Goal: Task Accomplishment & Management: Use online tool/utility

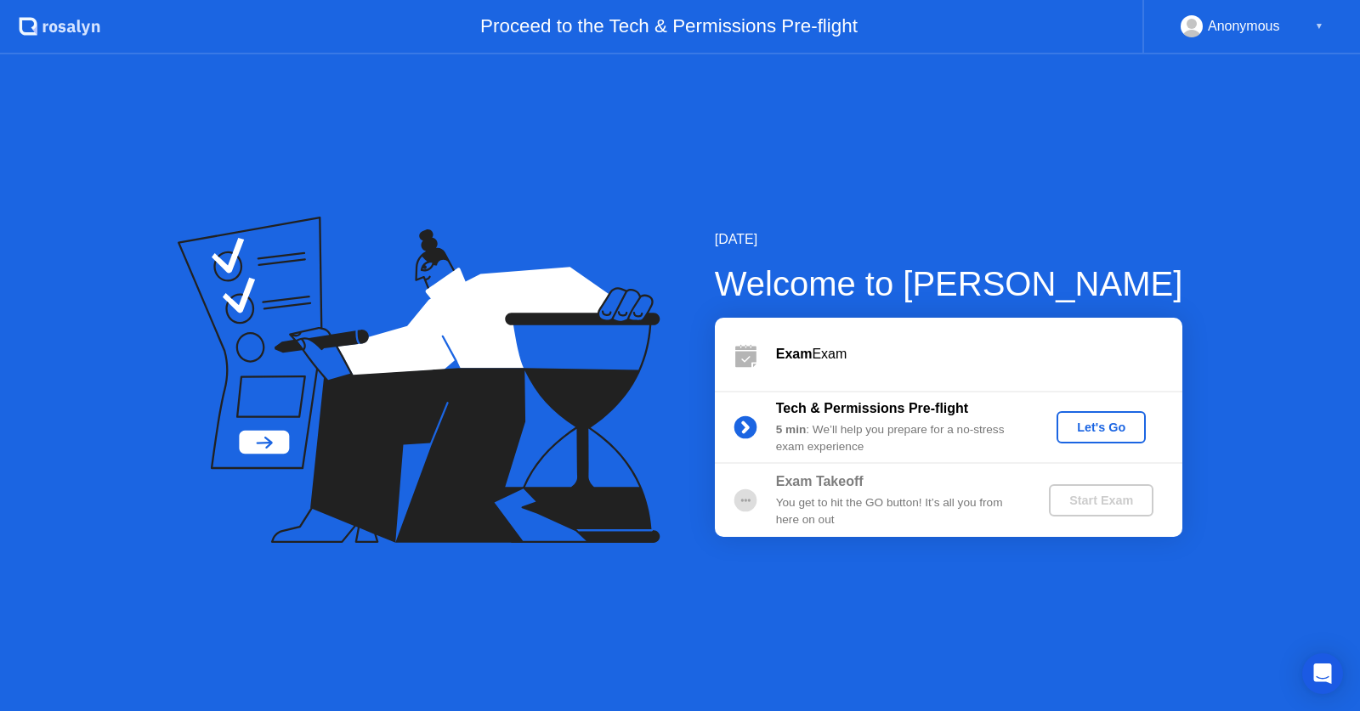
click at [1111, 431] on div "Let's Go" at bounding box center [1101, 428] width 76 height 14
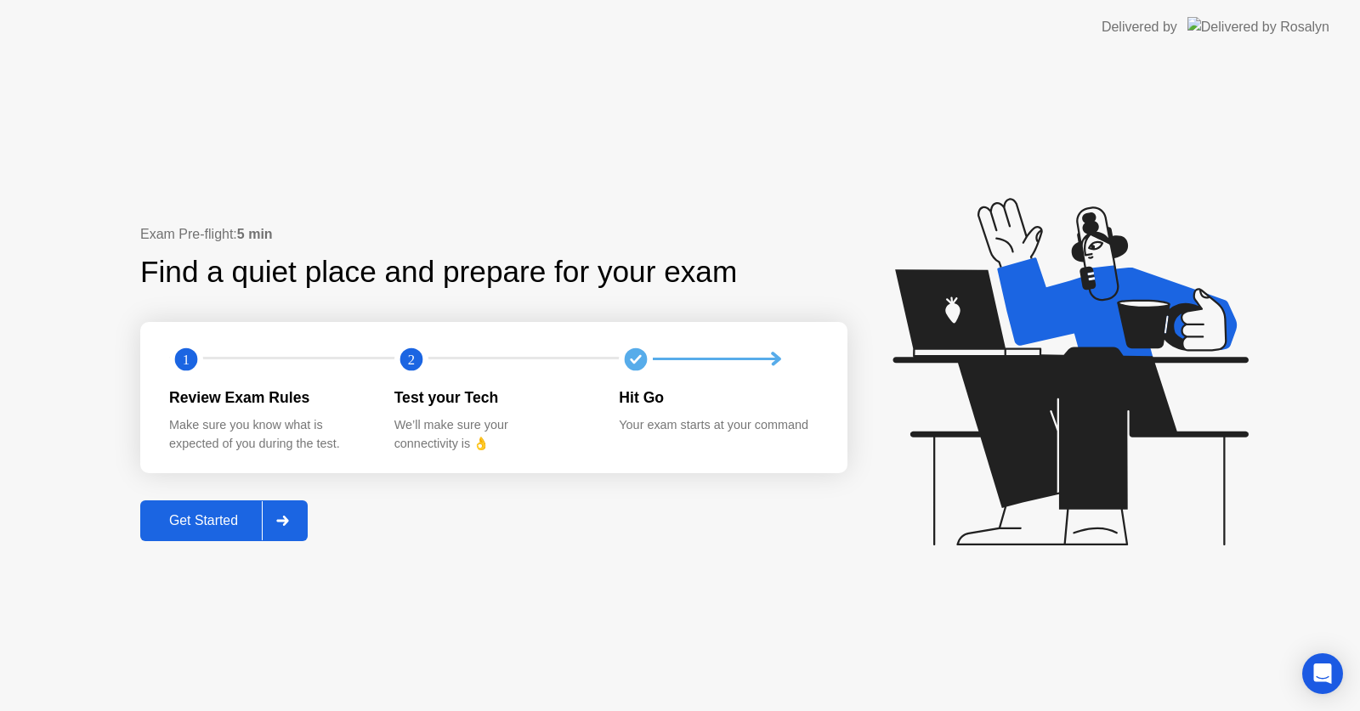
click at [222, 523] on div "Get Started" at bounding box center [203, 520] width 116 height 15
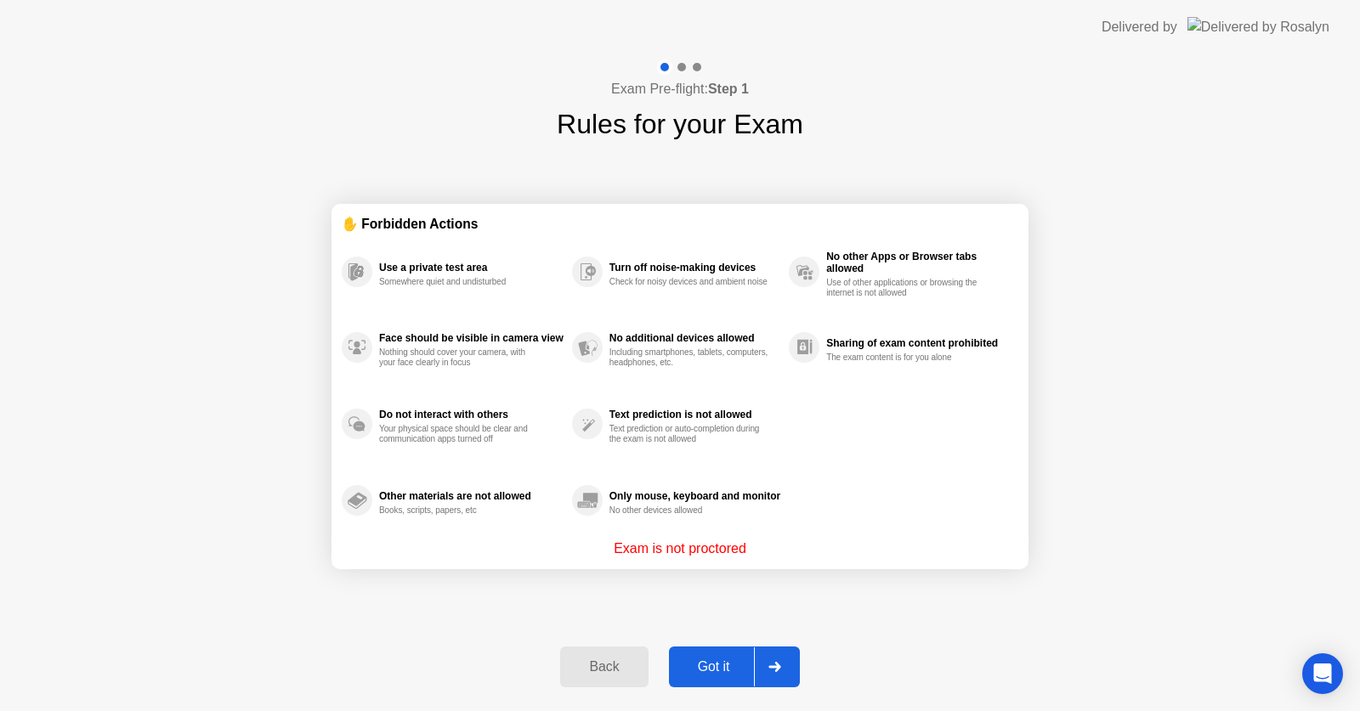
click at [702, 672] on div "Got it" at bounding box center [714, 666] width 80 height 15
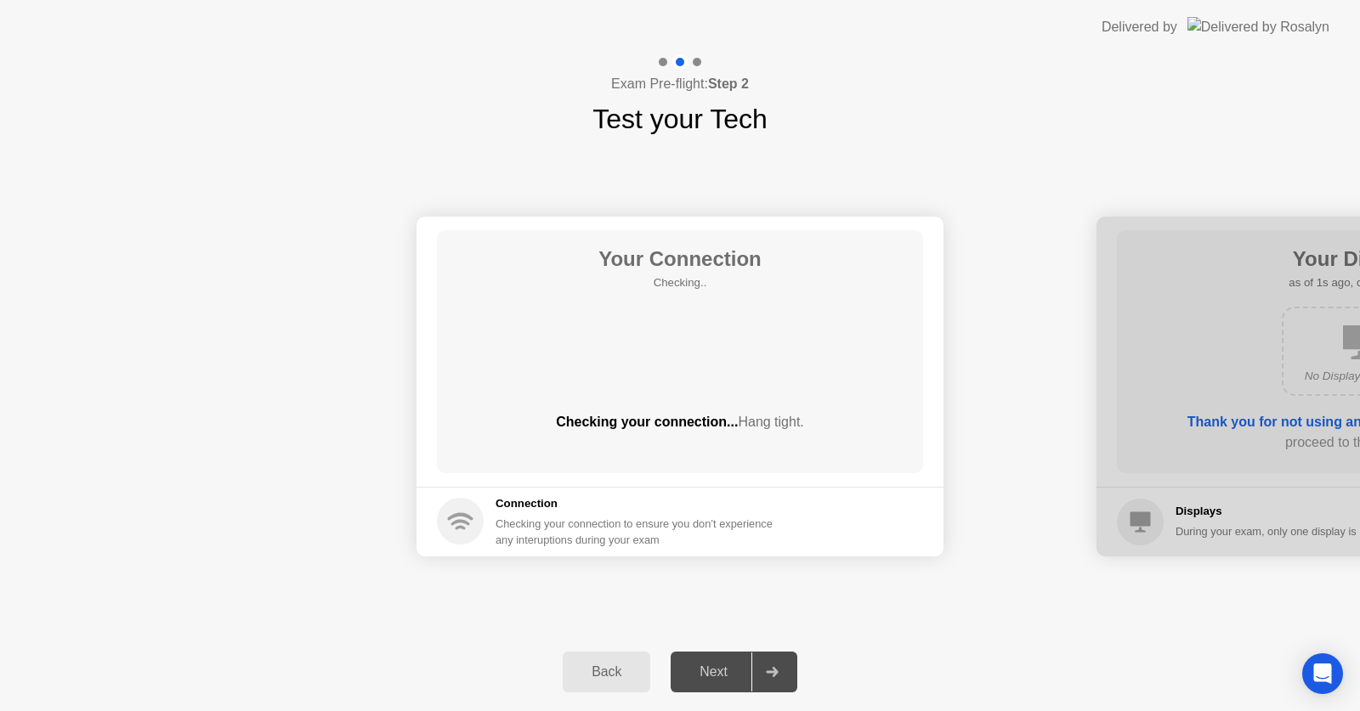
click at [702, 678] on div "Next" at bounding box center [714, 671] width 76 height 15
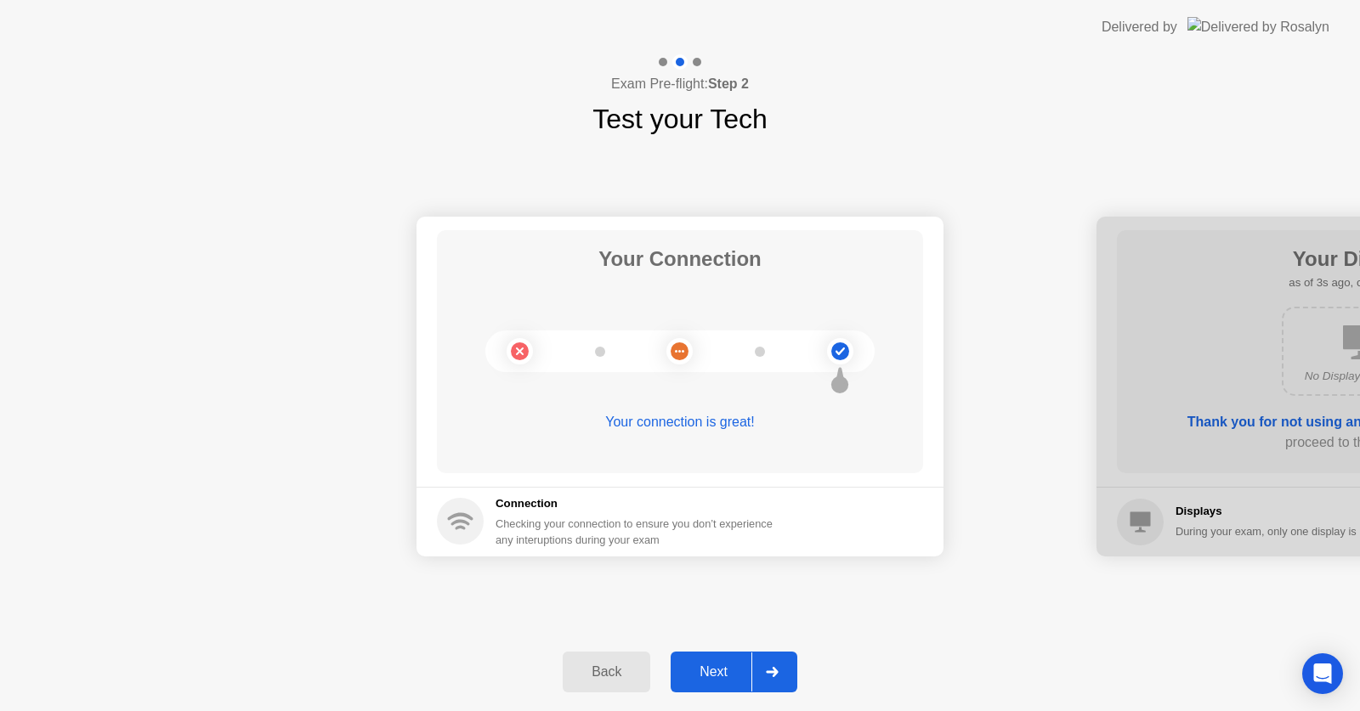
click at [757, 673] on div at bounding box center [771, 672] width 41 height 39
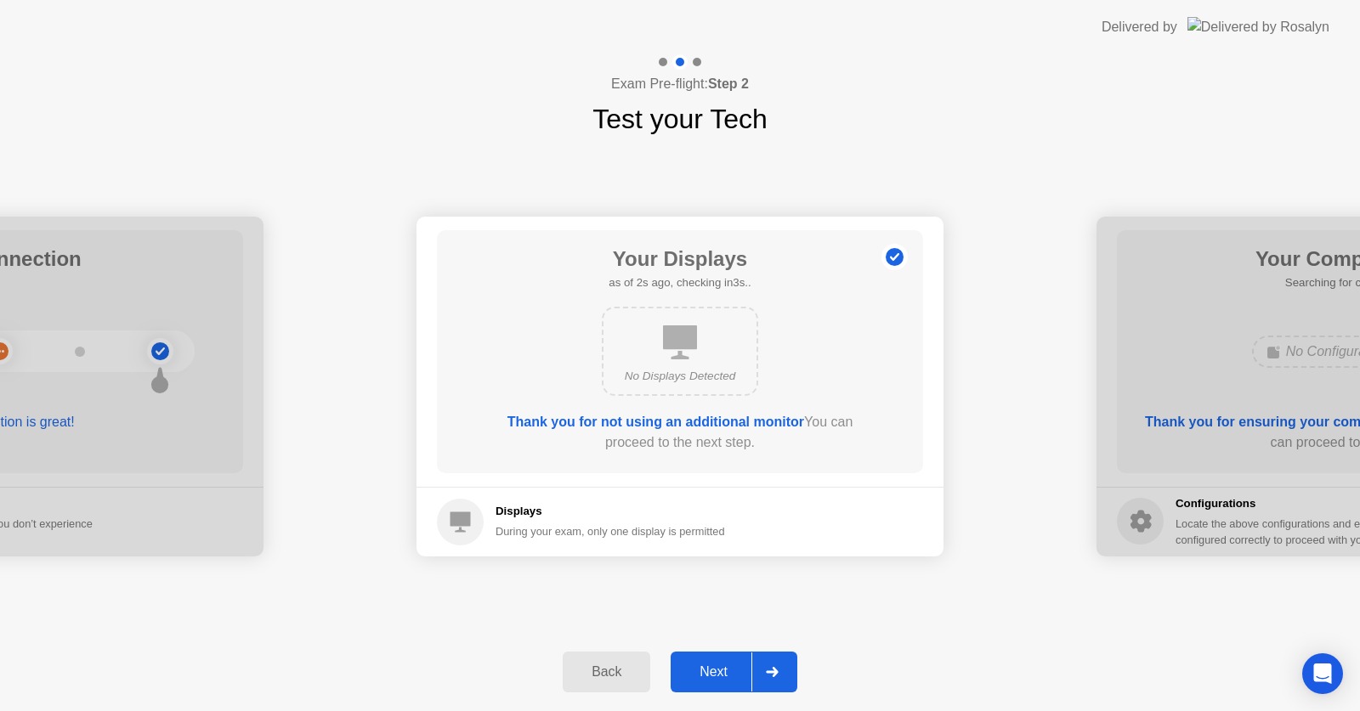
click at [718, 675] on div "Next" at bounding box center [714, 671] width 76 height 15
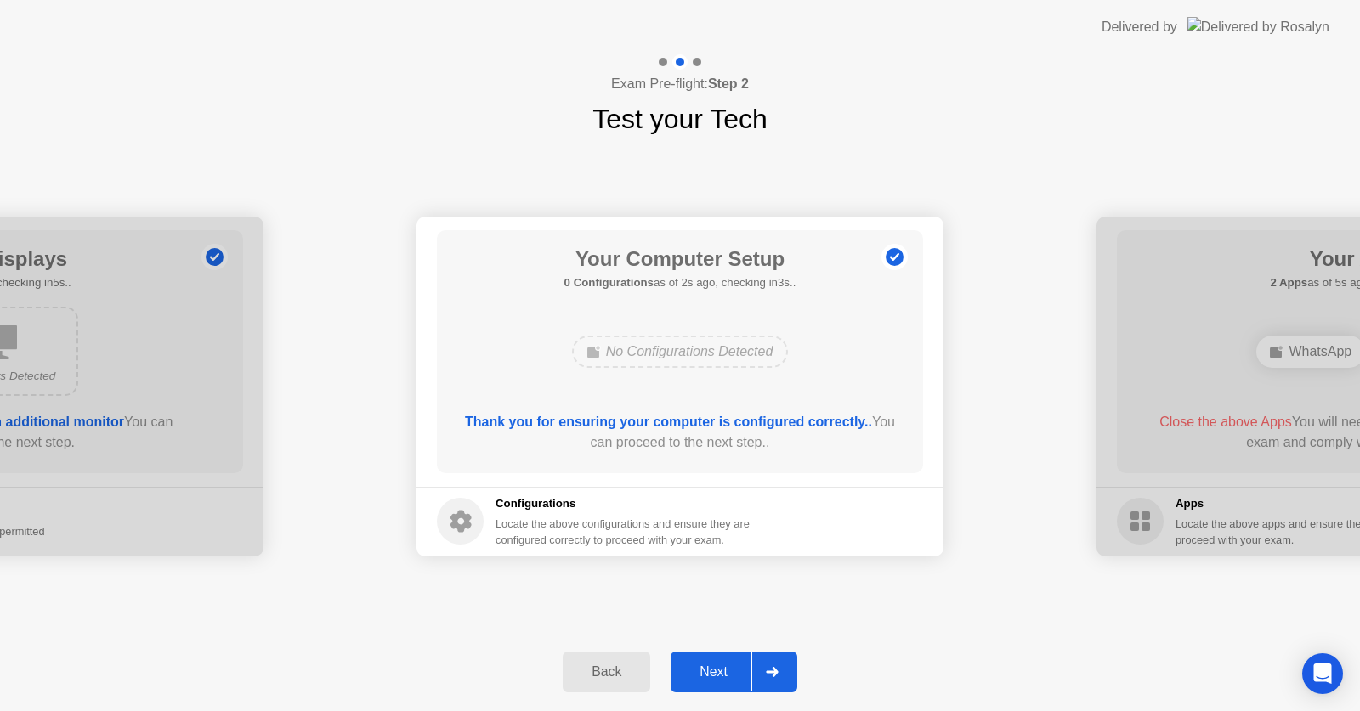
click at [725, 677] on div "Next" at bounding box center [714, 671] width 76 height 15
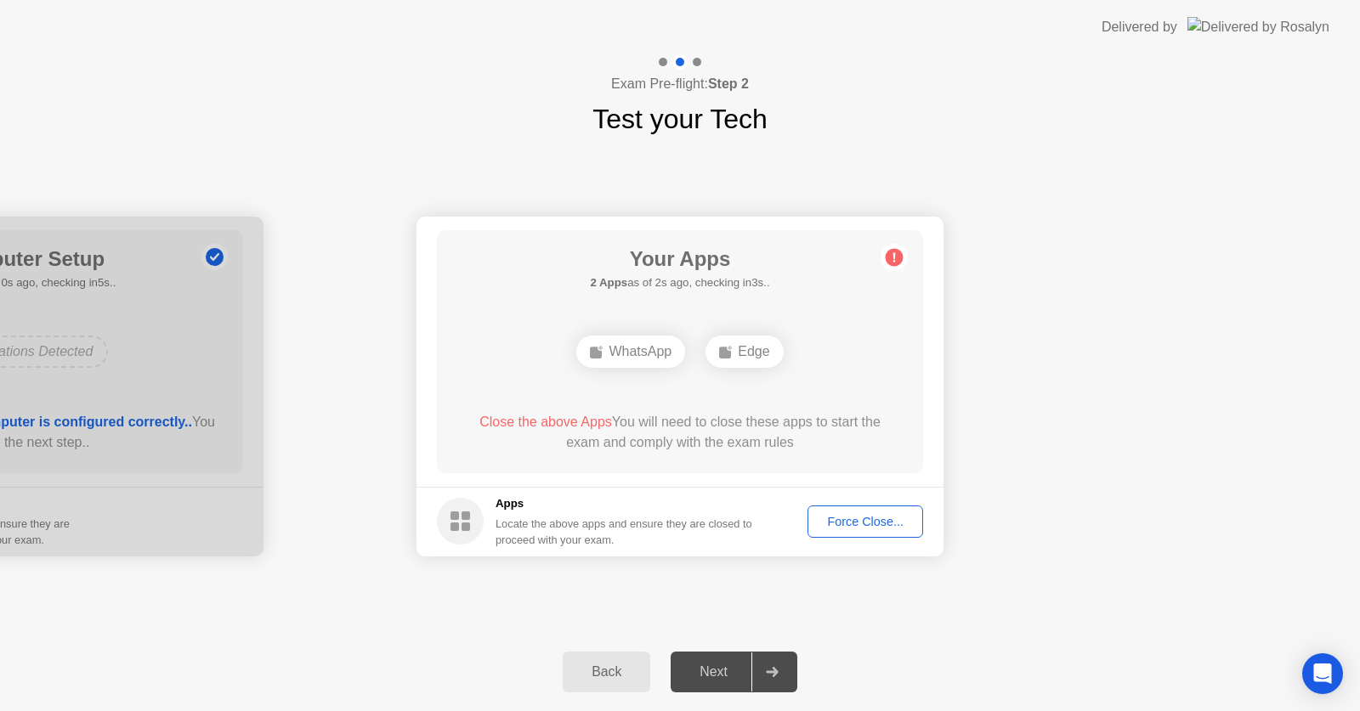
click at [872, 523] on div "Force Close..." at bounding box center [865, 522] width 104 height 14
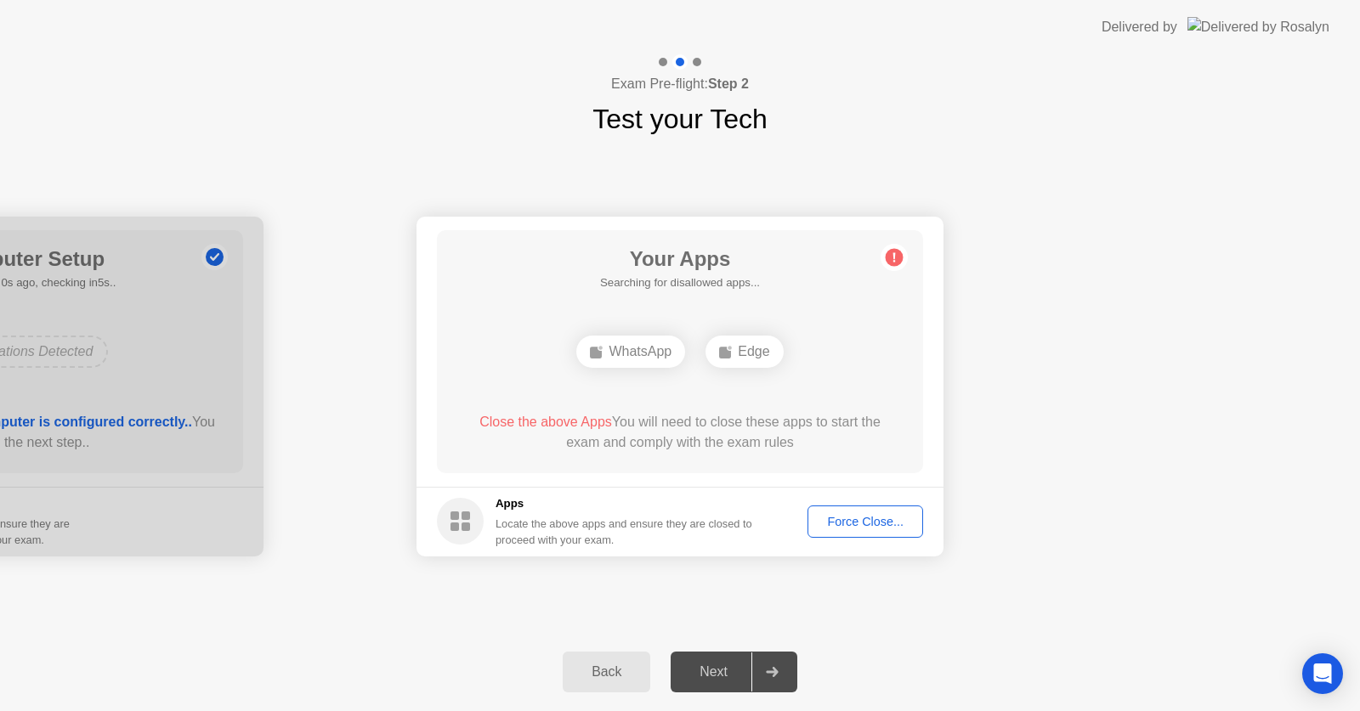
click at [877, 520] on div "Force Close..." at bounding box center [865, 522] width 104 height 14
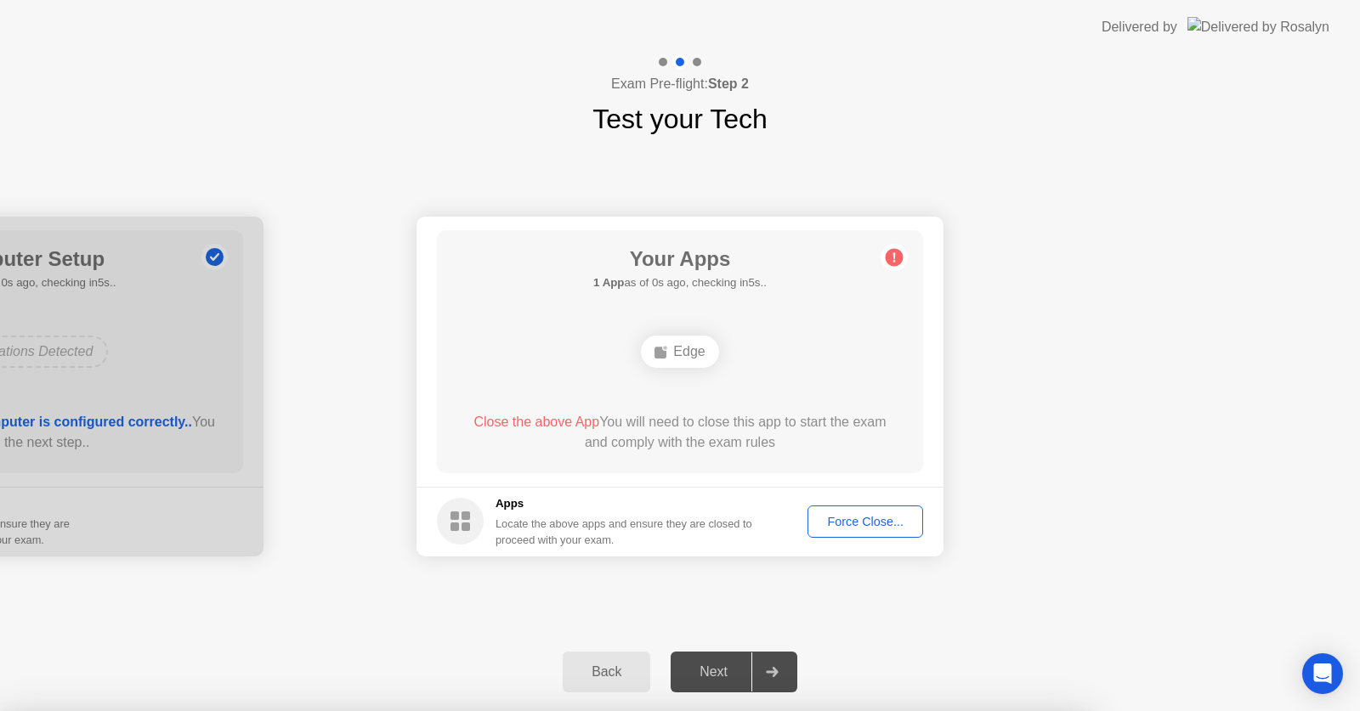
drag, startPoint x: 748, startPoint y: 447, endPoint x: 762, endPoint y: 438, distance: 16.8
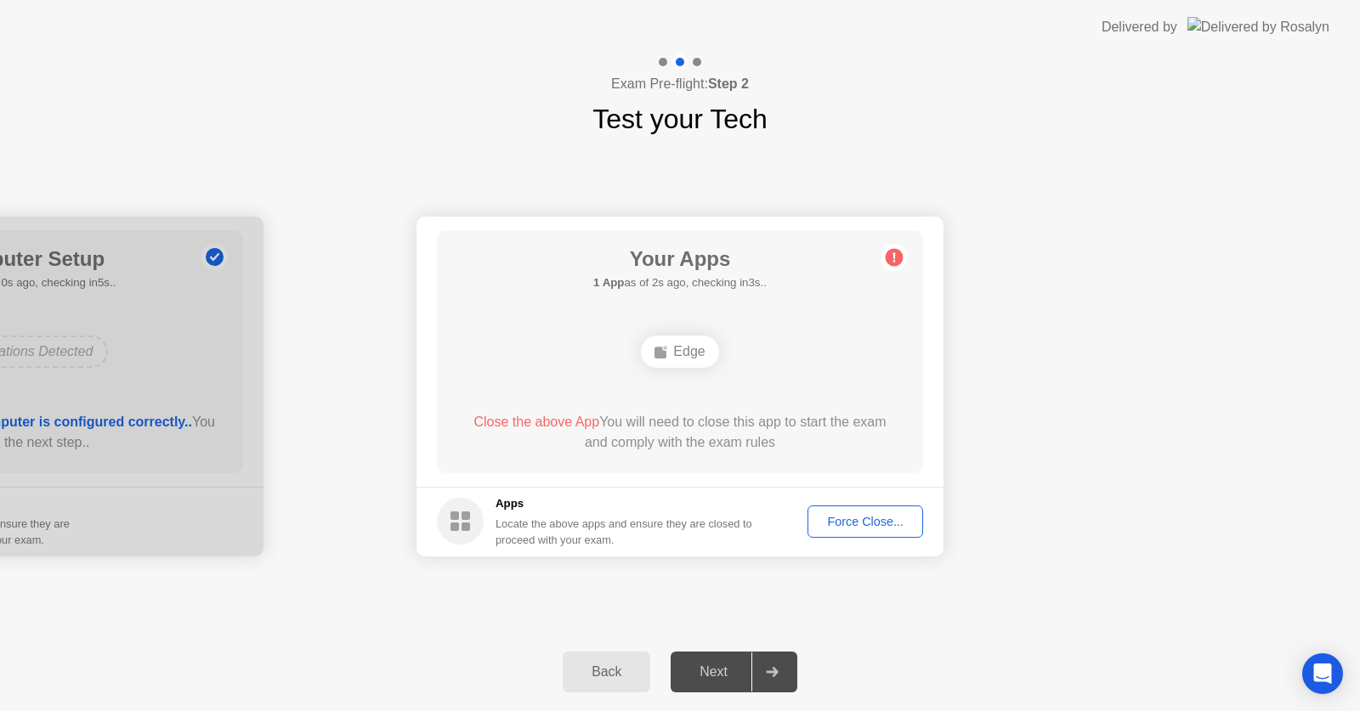
click at [860, 517] on div "Force Close..." at bounding box center [865, 522] width 104 height 14
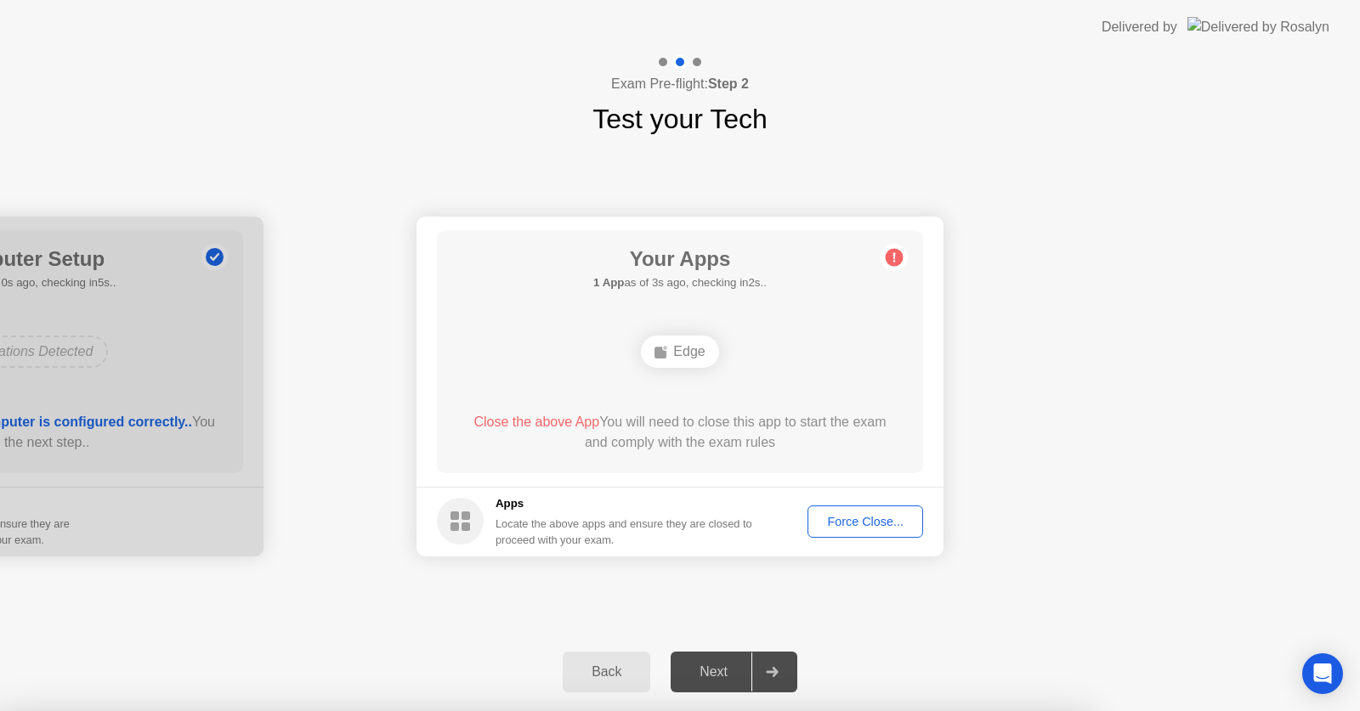
drag, startPoint x: 721, startPoint y: 447, endPoint x: 737, endPoint y: 447, distance: 15.3
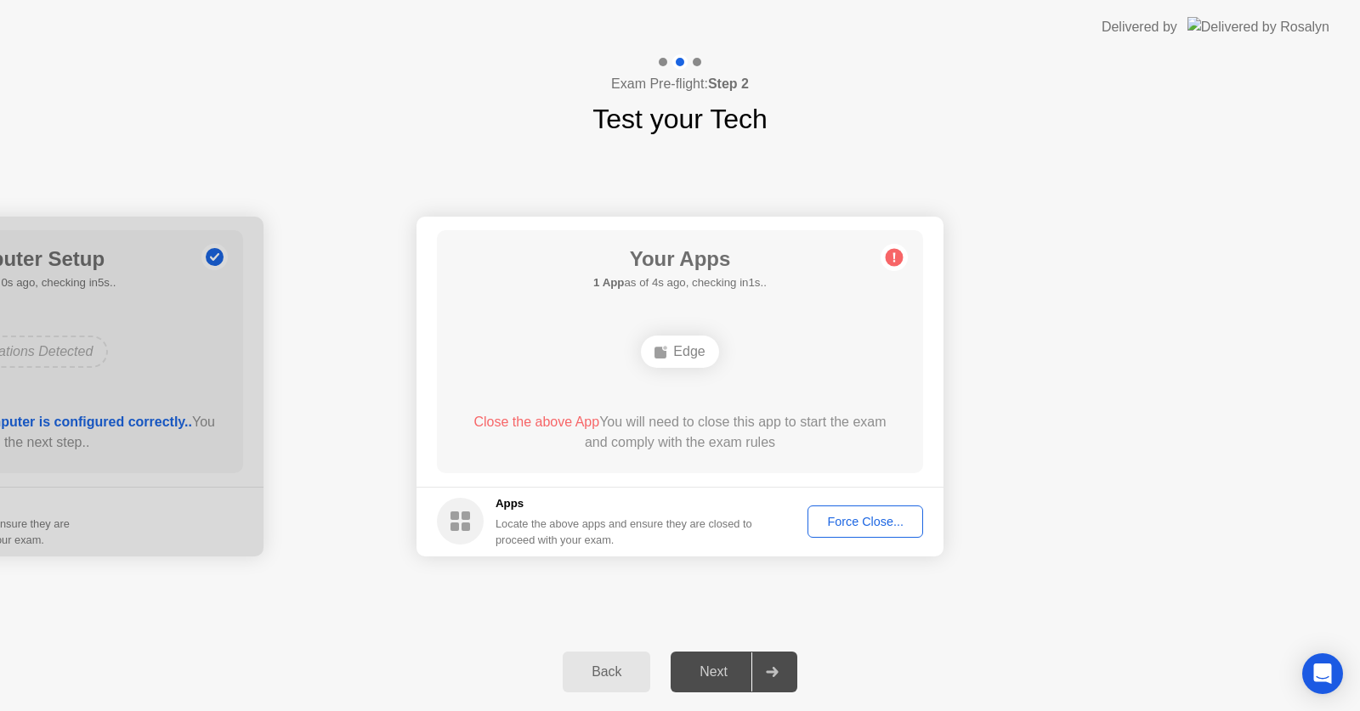
click at [877, 518] on div "Force Close..." at bounding box center [865, 522] width 104 height 14
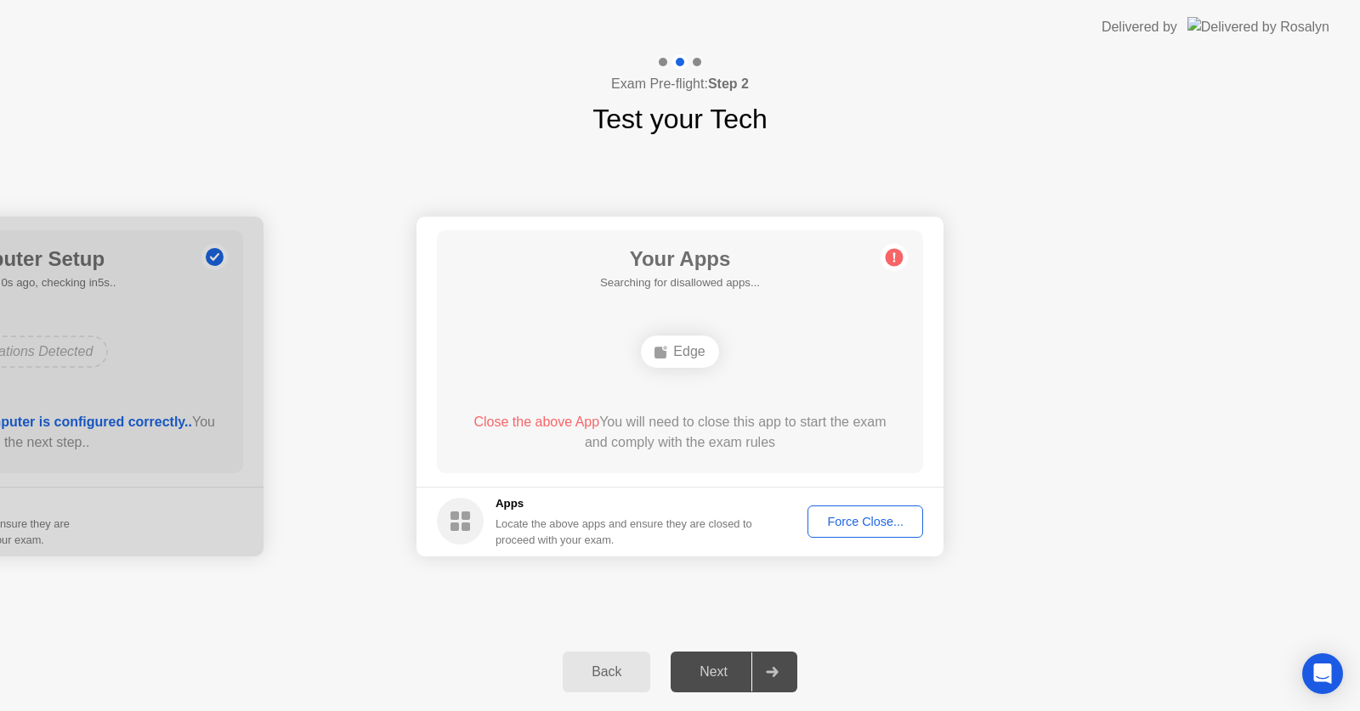
click at [899, 523] on div "Force Close..." at bounding box center [865, 522] width 104 height 14
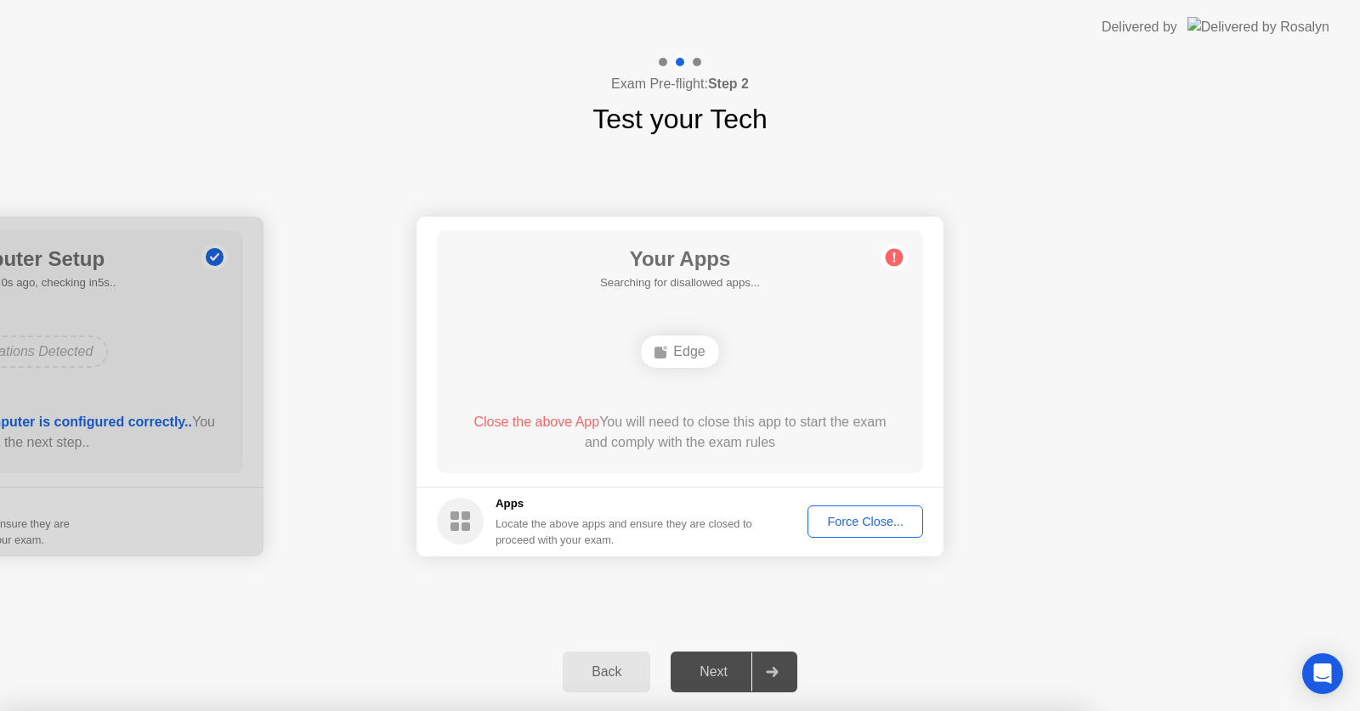
drag, startPoint x: 749, startPoint y: 461, endPoint x: 765, endPoint y: 463, distance: 15.5
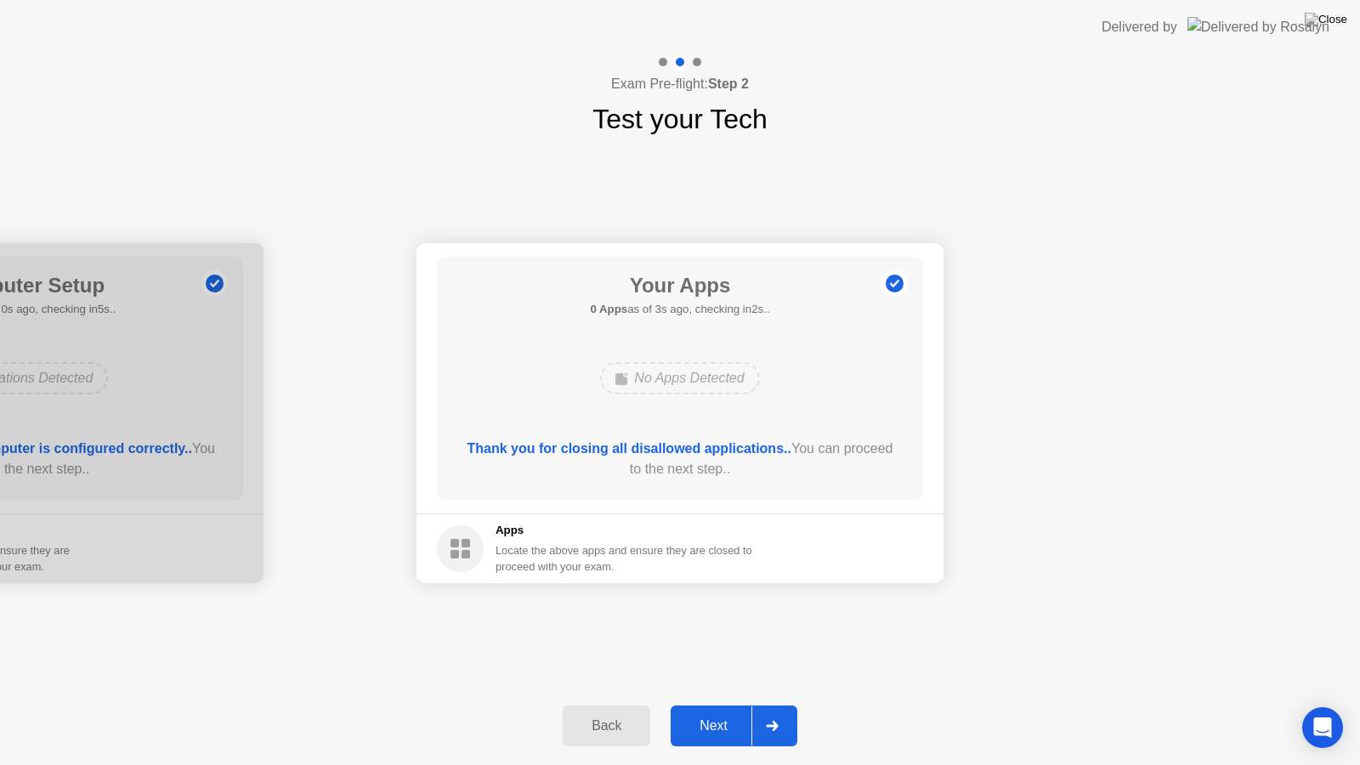
click at [721, 710] on div "Next" at bounding box center [714, 725] width 76 height 15
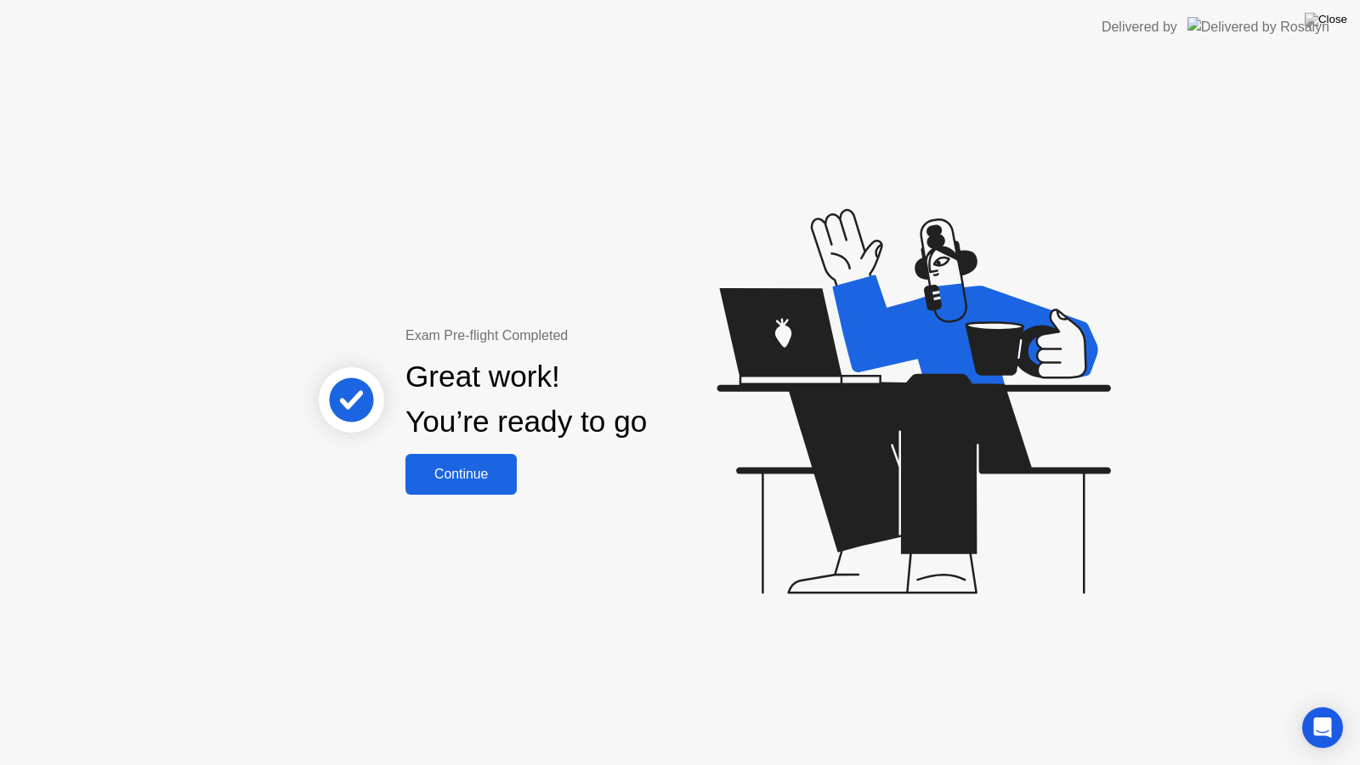
click at [441, 466] on div "Continue" at bounding box center [460, 473] width 101 height 15
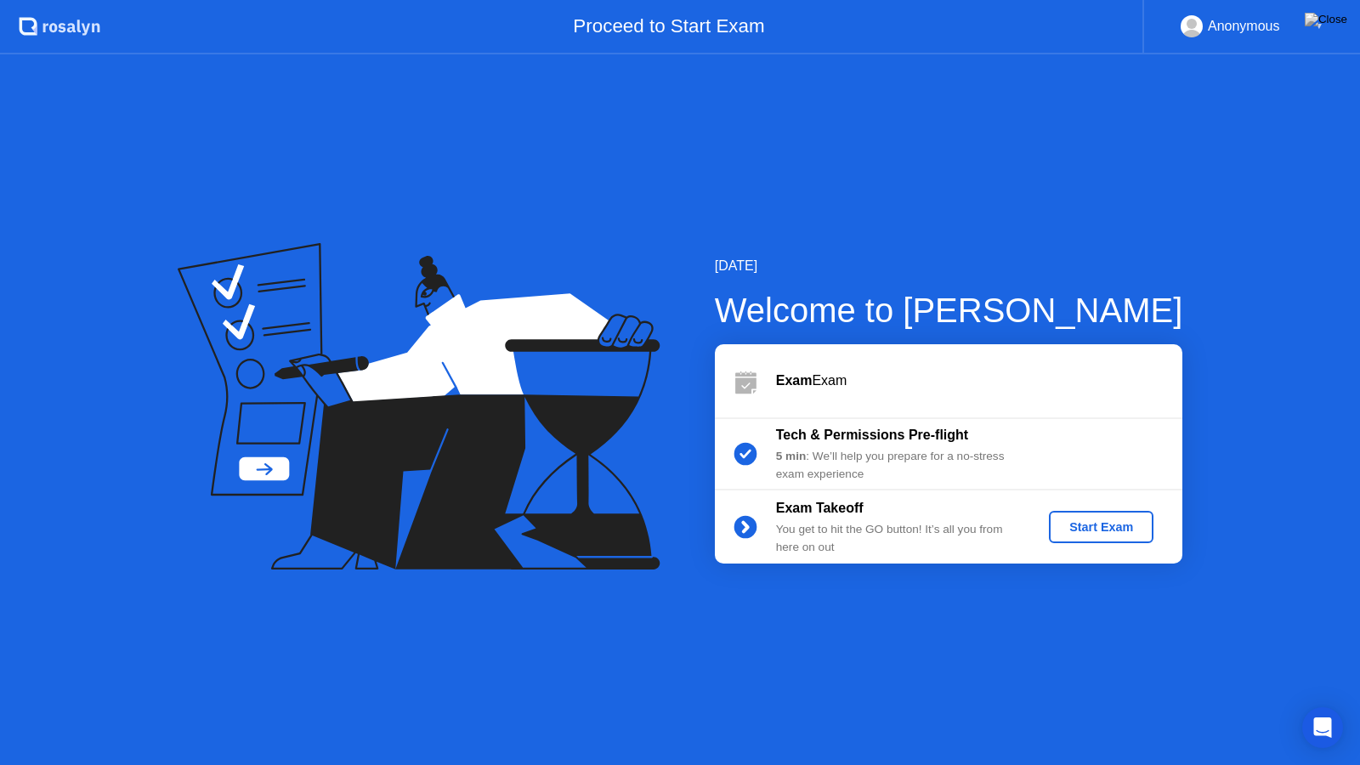
drag, startPoint x: 1116, startPoint y: 521, endPoint x: 1128, endPoint y: 522, distance: 11.1
click at [1128, 522] on div "Start Exam" at bounding box center [1100, 527] width 91 height 14
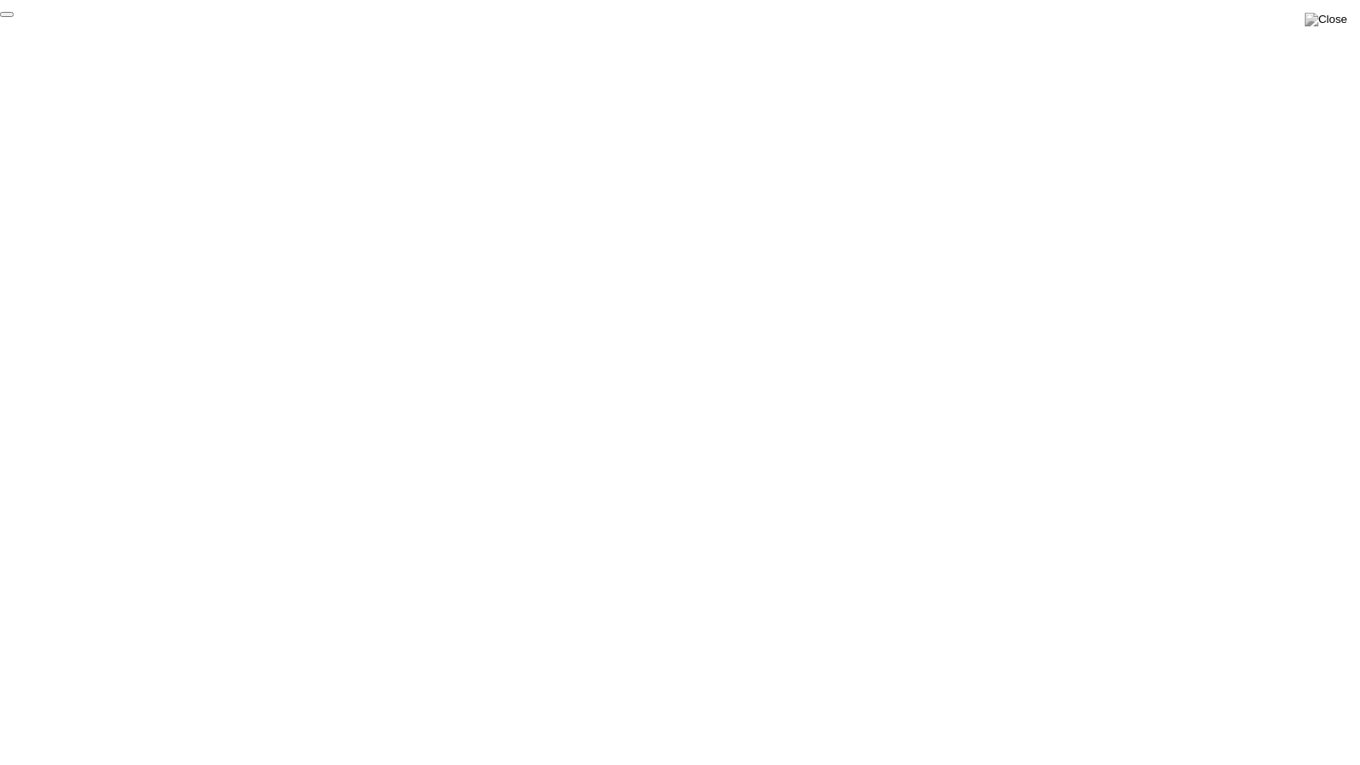
click div "End Proctoring Session"
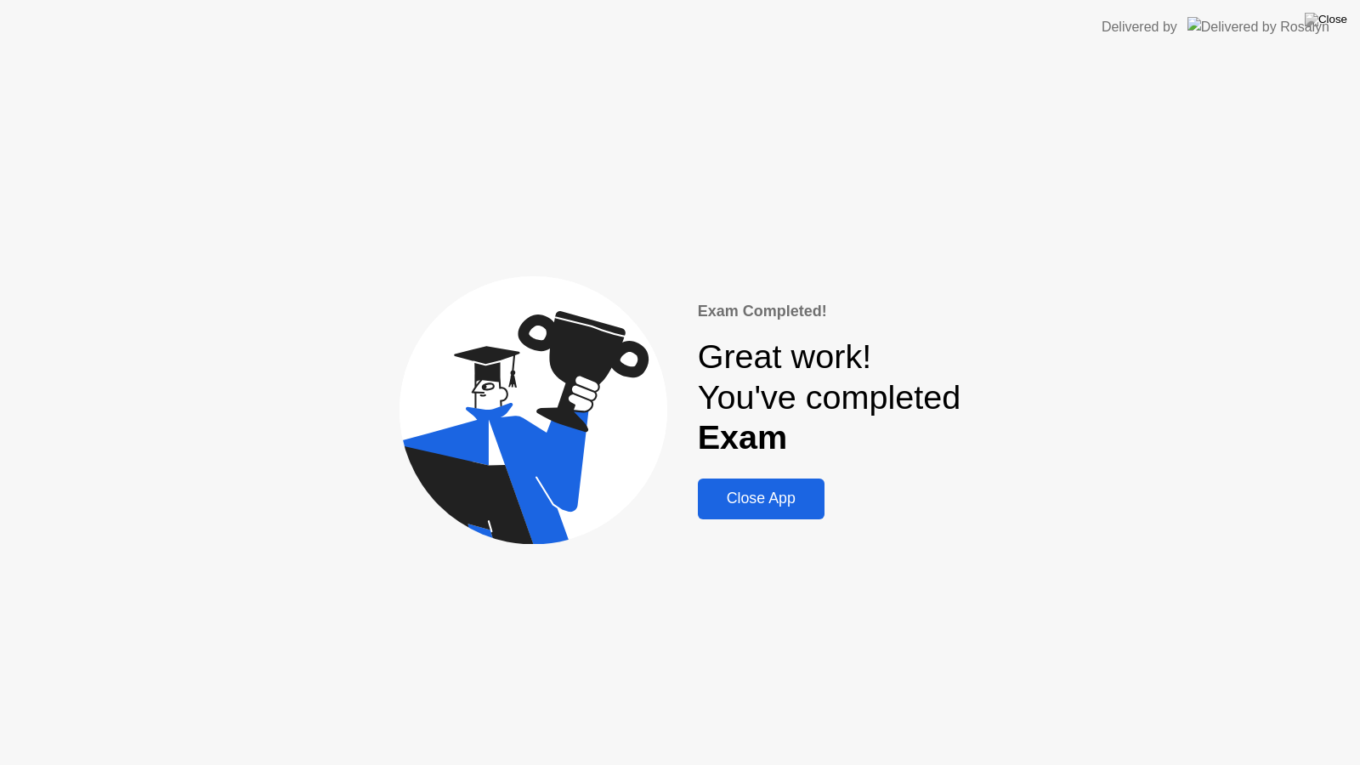
click at [782, 501] on div "Close App" at bounding box center [761, 498] width 116 height 18
